Goal: Navigation & Orientation: Find specific page/section

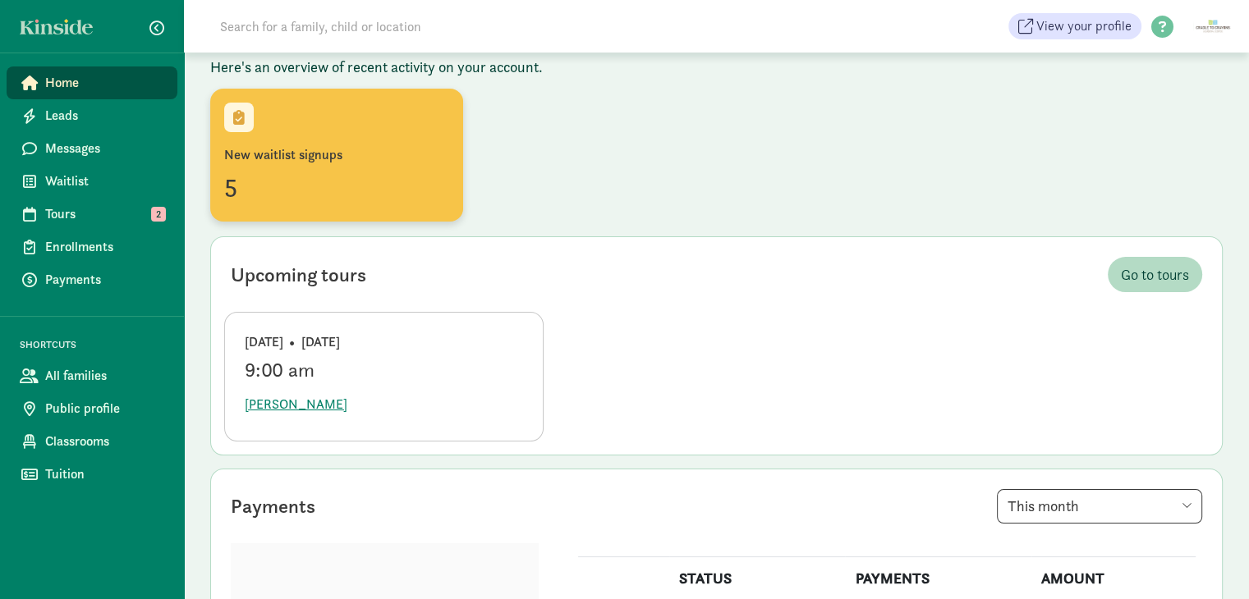
scroll to position [164, 0]
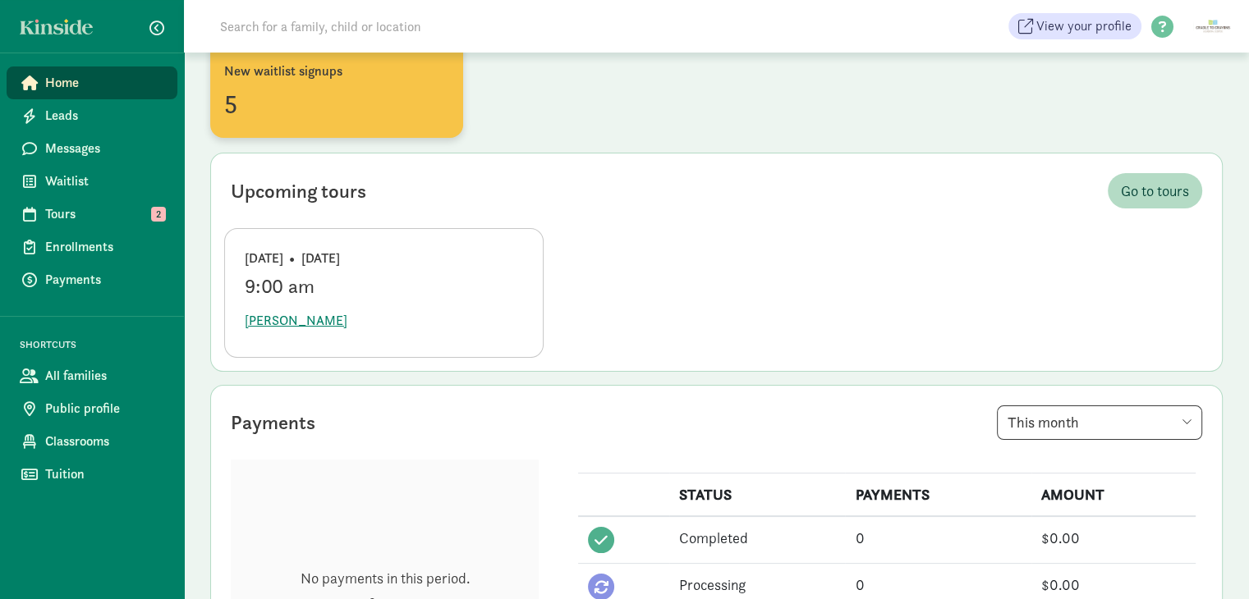
click at [305, 69] on div "New waitlist signups" at bounding box center [336, 72] width 225 height 20
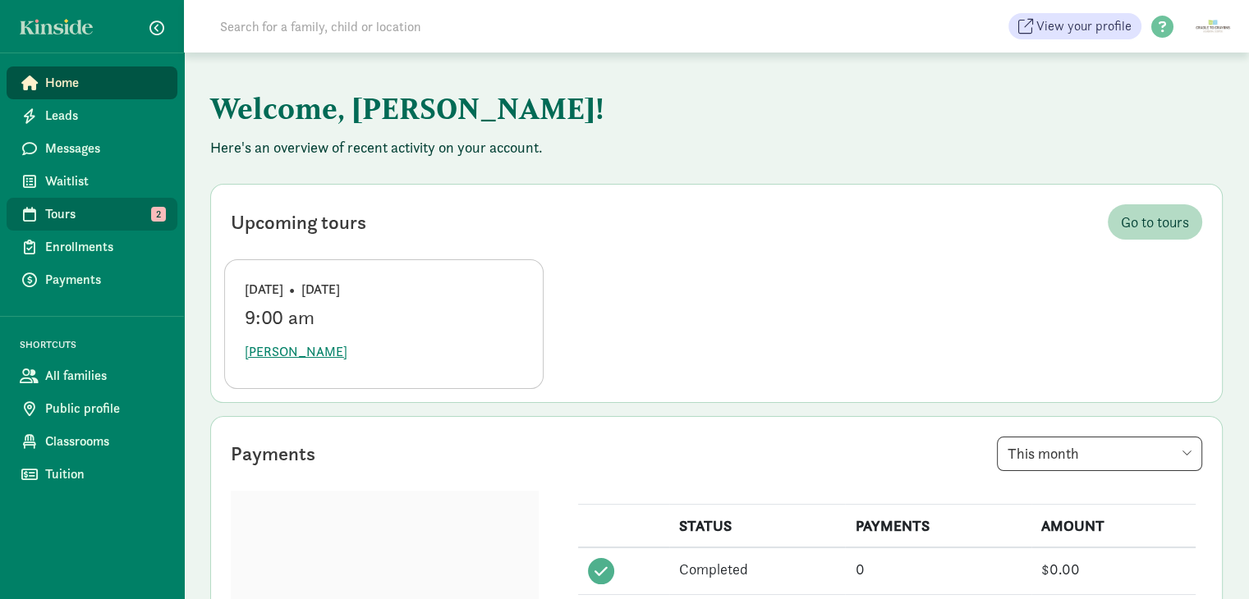
click at [143, 208] on span "Tours" at bounding box center [104, 214] width 119 height 20
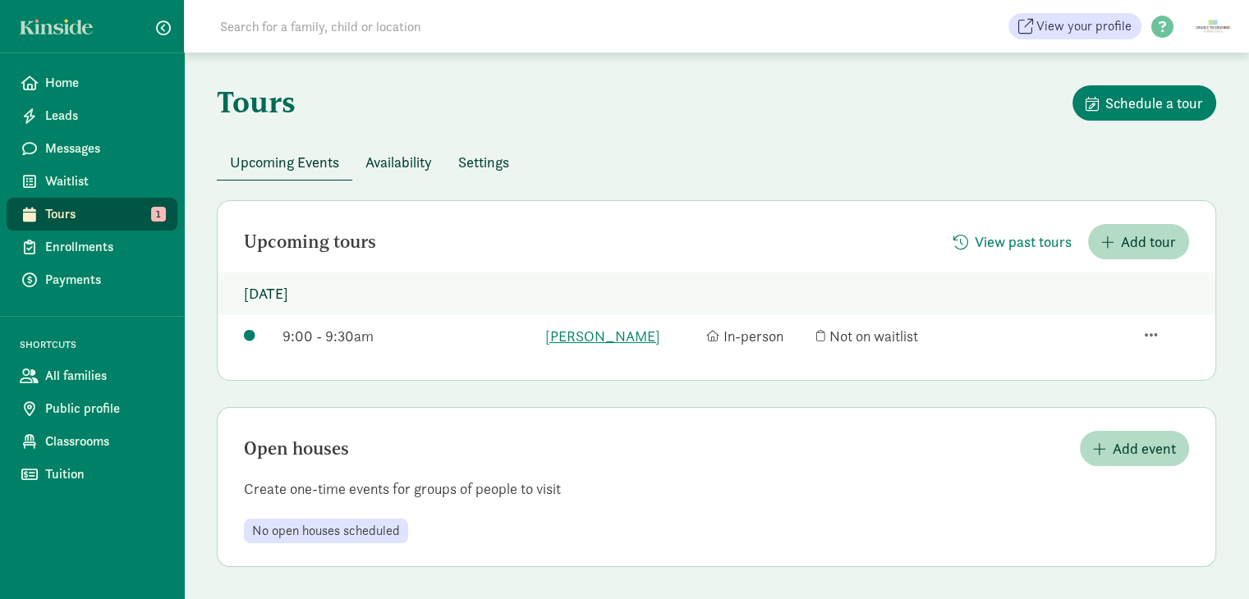
click at [404, 163] on span "Availability" at bounding box center [398, 162] width 67 height 22
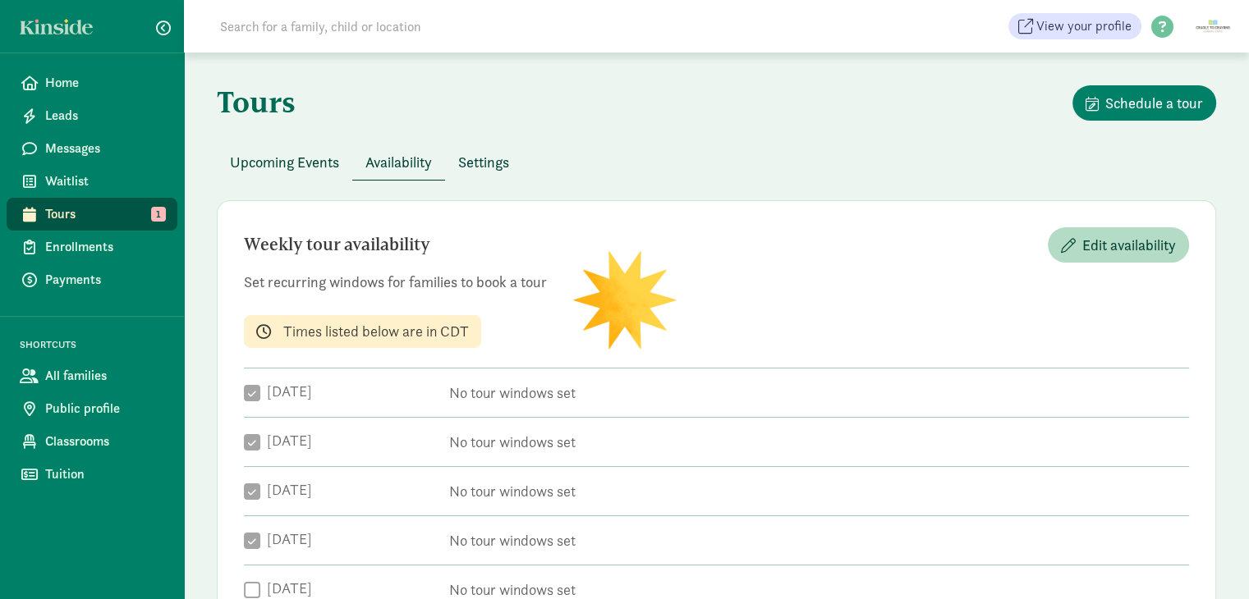
checkbox input "true"
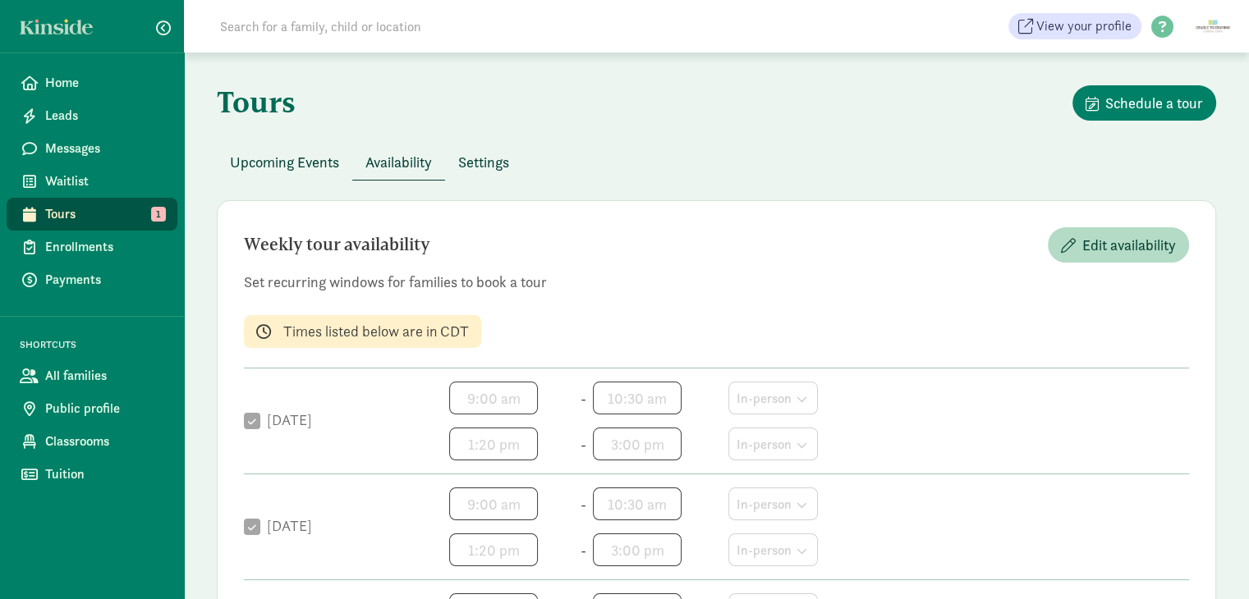
click at [475, 163] on span "Settings" at bounding box center [483, 162] width 51 height 22
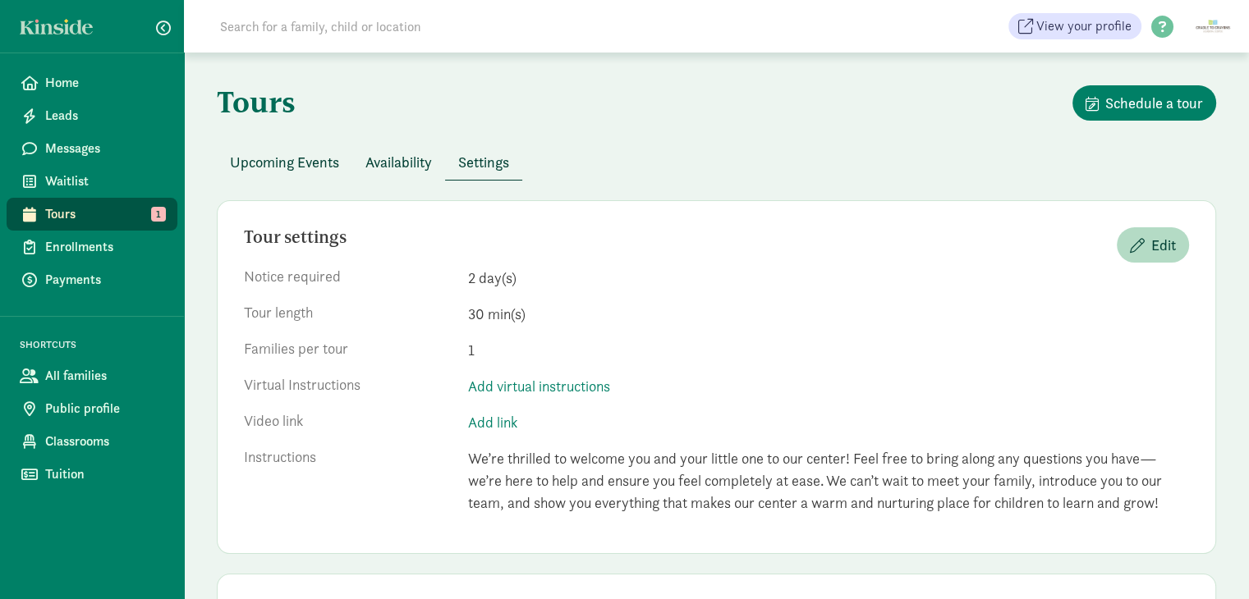
click at [313, 149] on button "Upcoming Events" at bounding box center [284, 162] width 135 height 35
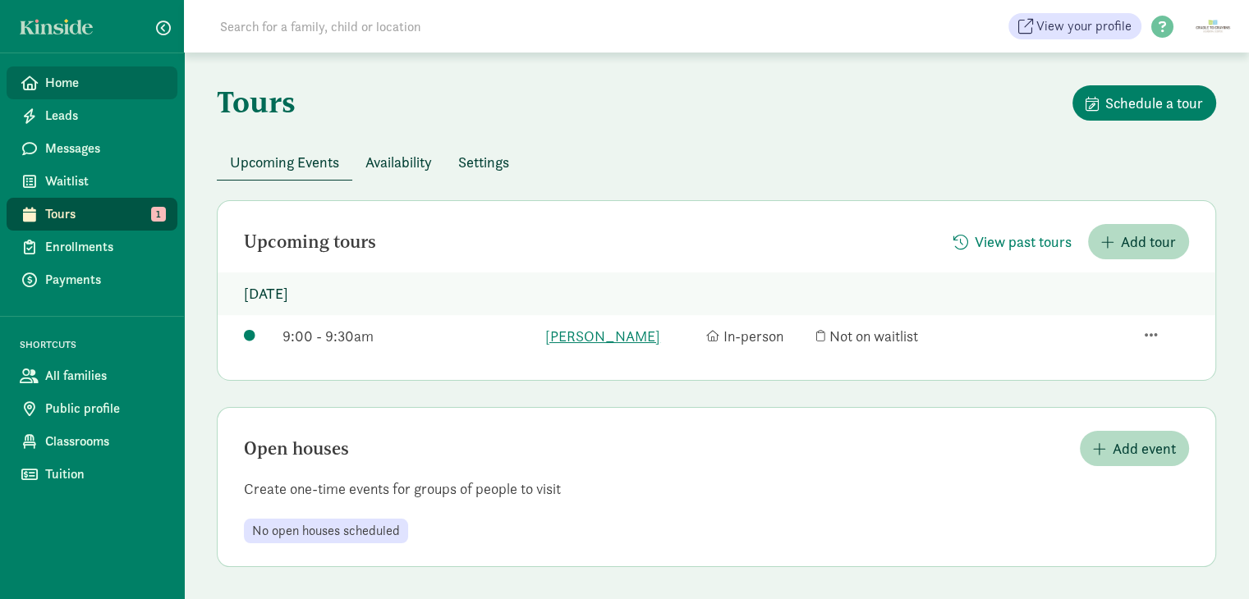
click at [112, 79] on span "Home" at bounding box center [104, 83] width 119 height 20
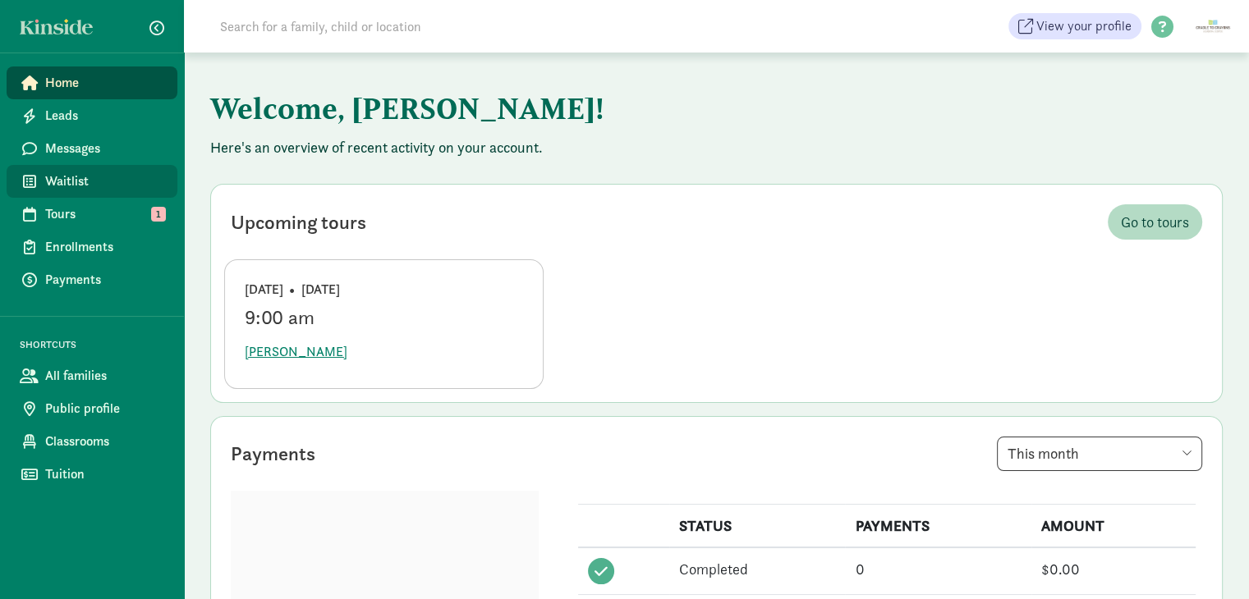
click at [98, 180] on span "Waitlist" at bounding box center [104, 182] width 119 height 20
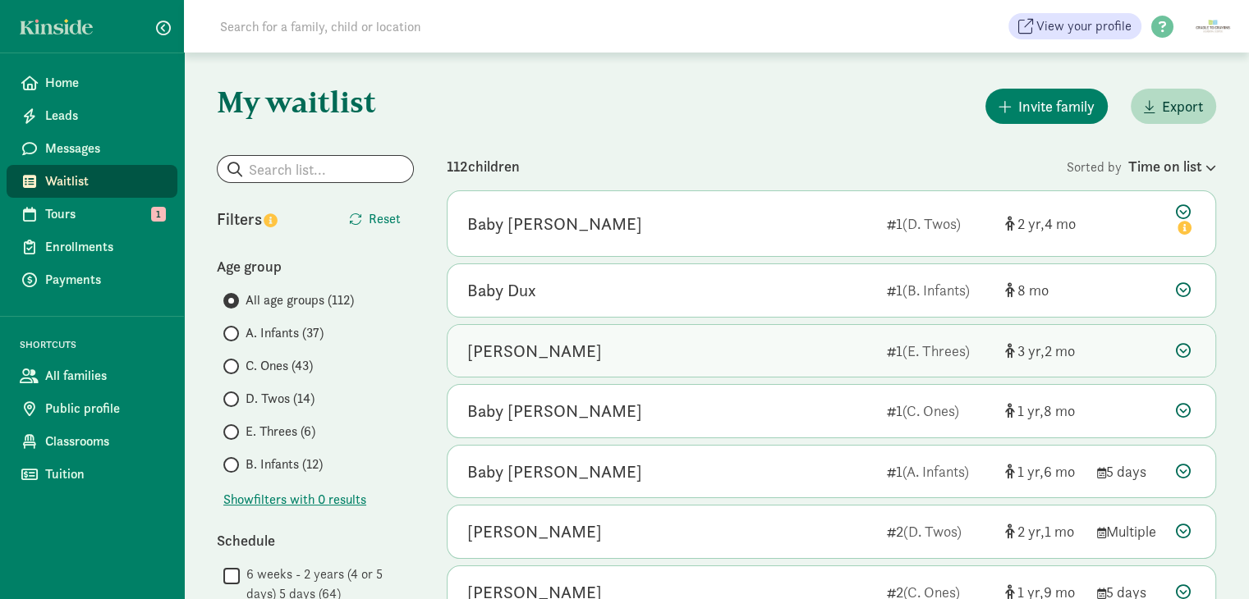
click at [1179, 352] on icon at bounding box center [1183, 350] width 15 height 15
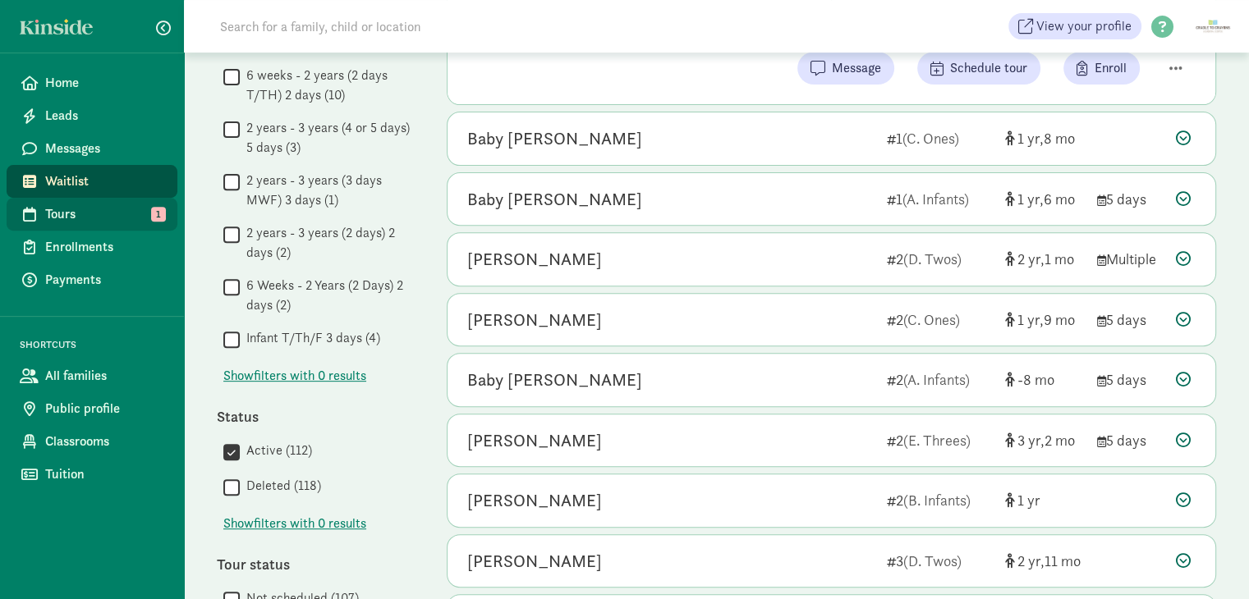
scroll to position [457, 0]
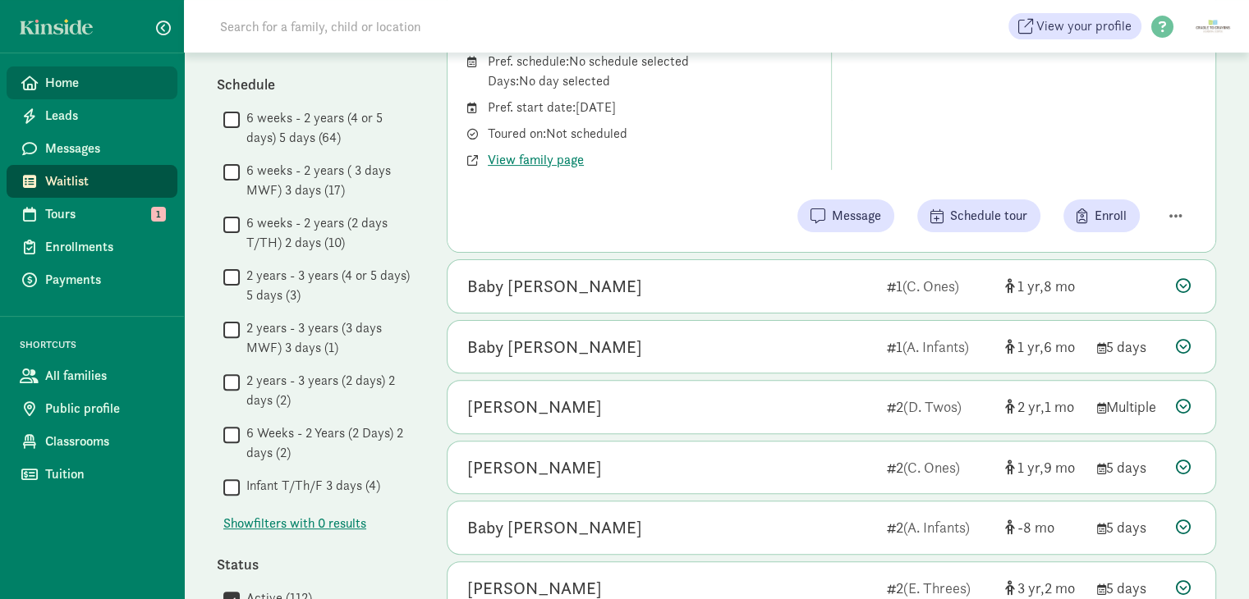
click at [79, 88] on span "Home" at bounding box center [104, 83] width 119 height 20
